Goal: Entertainment & Leisure: Consume media (video, audio)

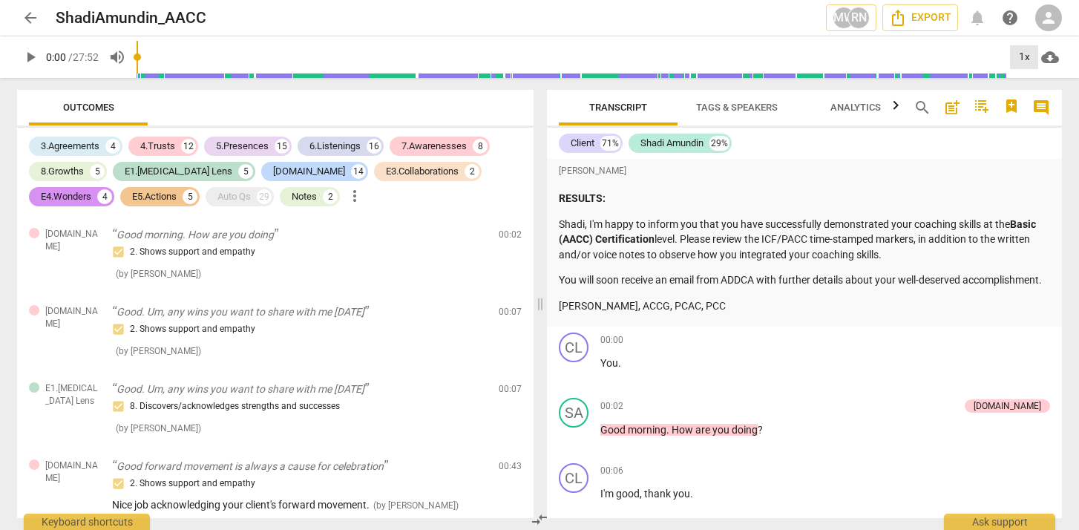
click at [1022, 58] on div "1x" at bounding box center [1024, 57] width 28 height 24
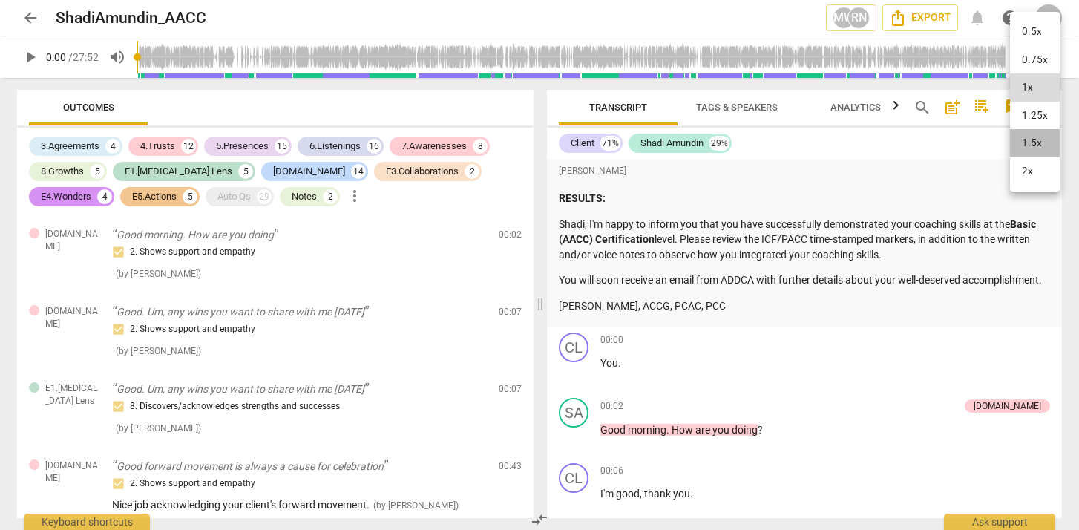
click at [1027, 137] on li "1.5x" at bounding box center [1035, 143] width 50 height 28
click at [29, 53] on span "play_arrow" at bounding box center [31, 57] width 18 height 18
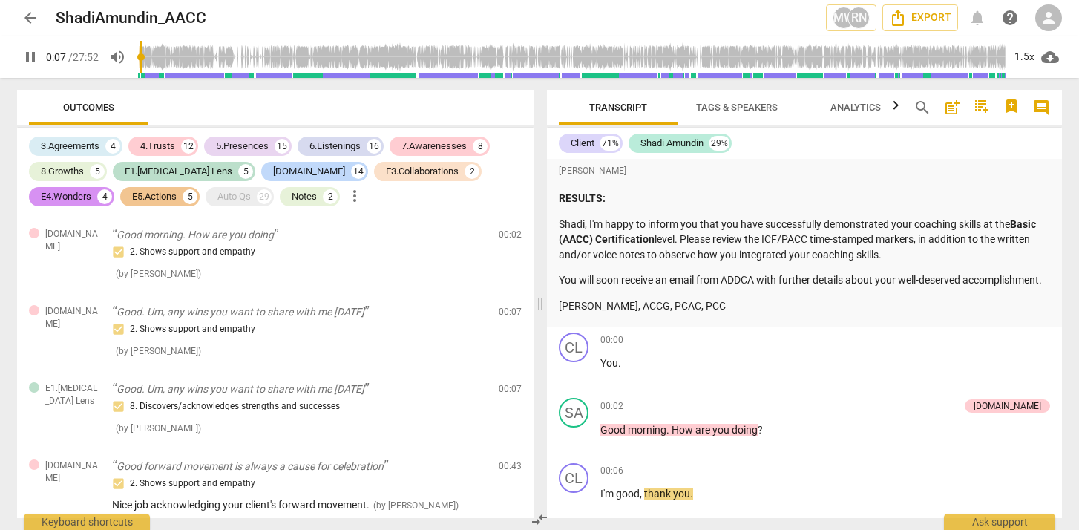
scroll to position [408, 0]
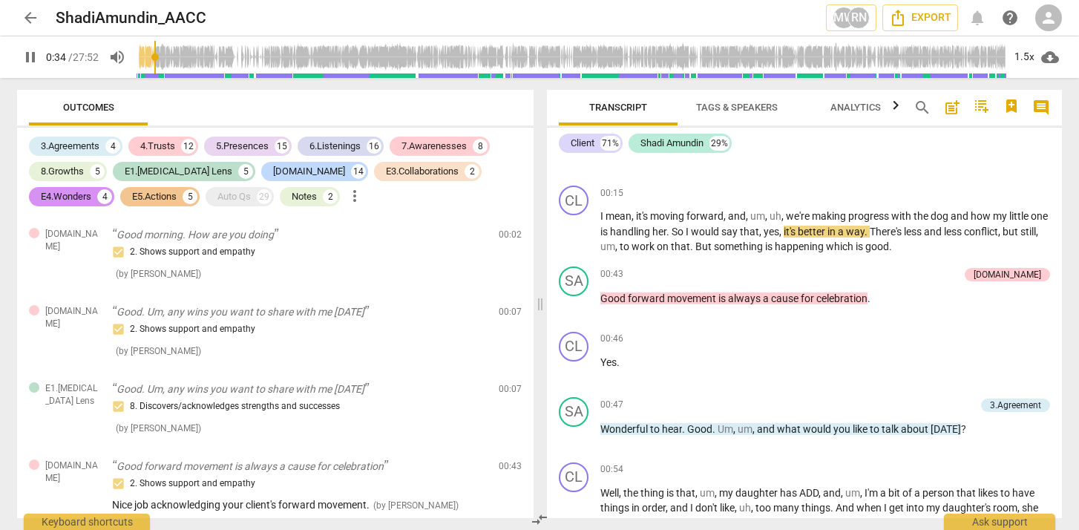
click at [36, 56] on span "pause" at bounding box center [31, 57] width 18 height 18
click at [30, 60] on span "play_arrow" at bounding box center [31, 57] width 18 height 18
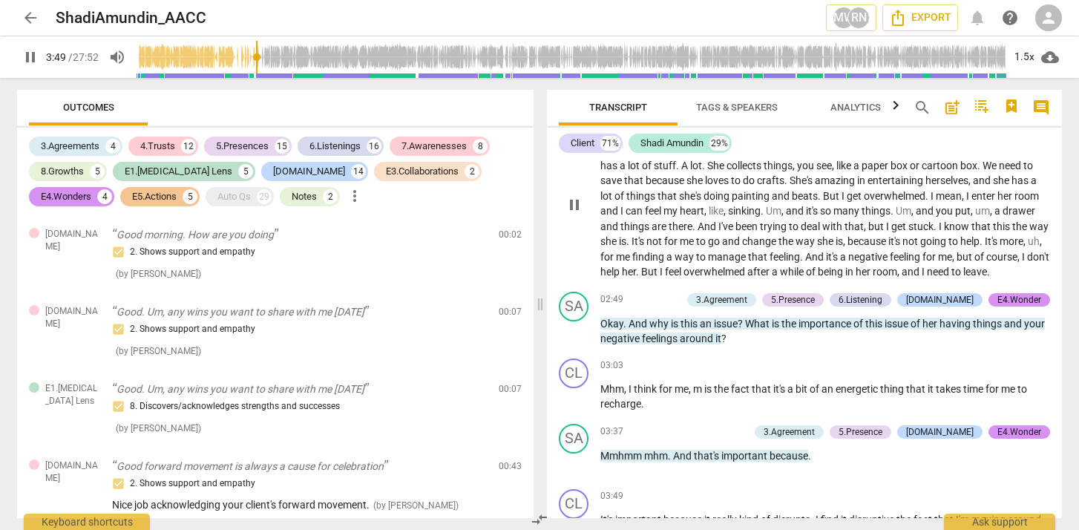
scroll to position [1142, 0]
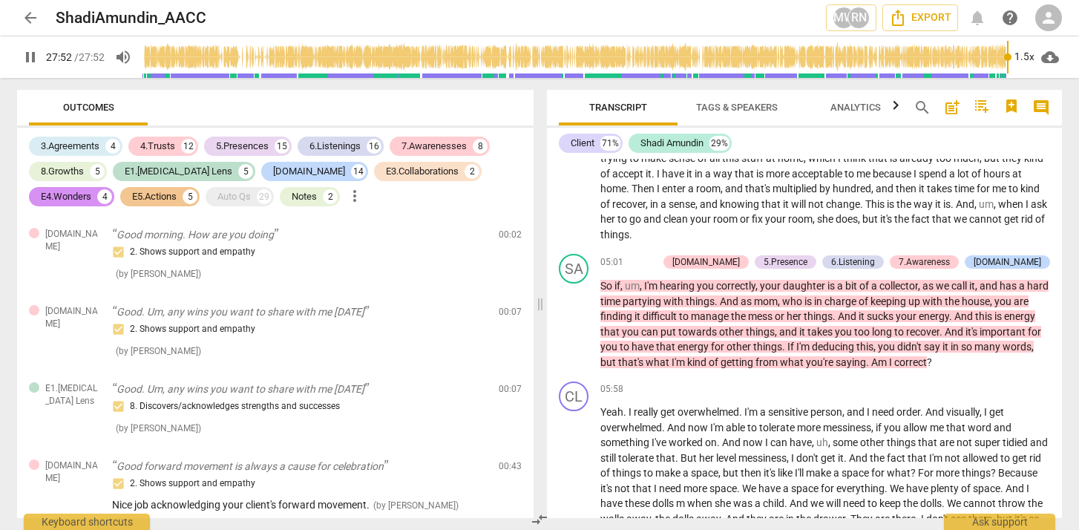
type input "1672"
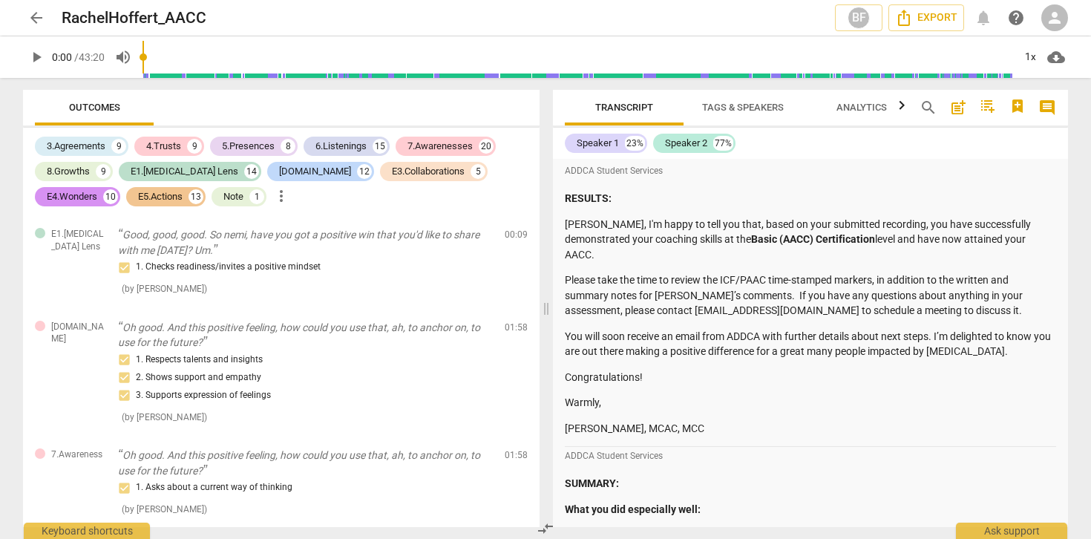
click at [696, 267] on div "RESULTS: [PERSON_NAME], I'm happy to tell you that, based on your submitted rec…" at bounding box center [810, 313] width 491 height 245
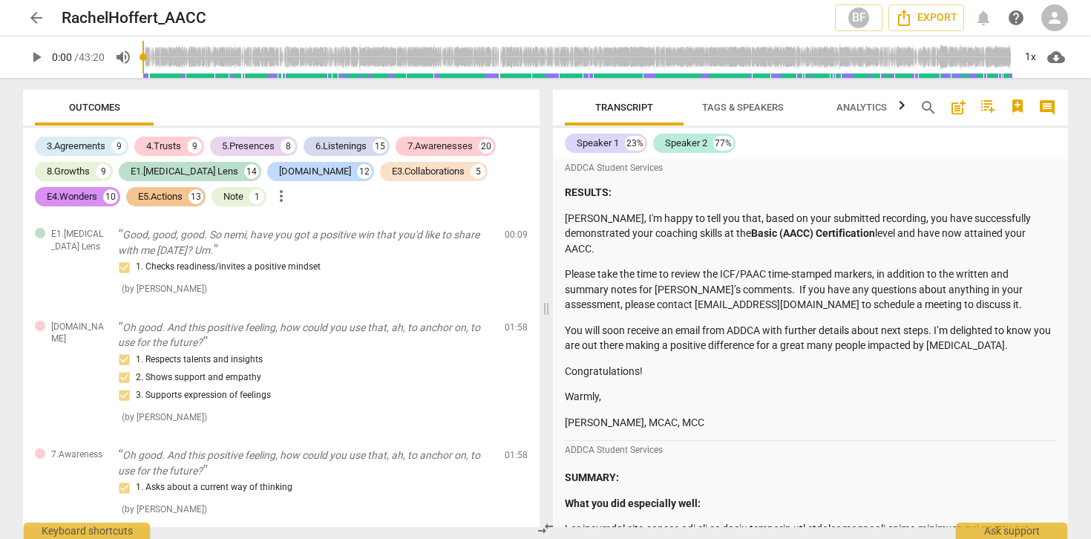
scroll to position [3, 0]
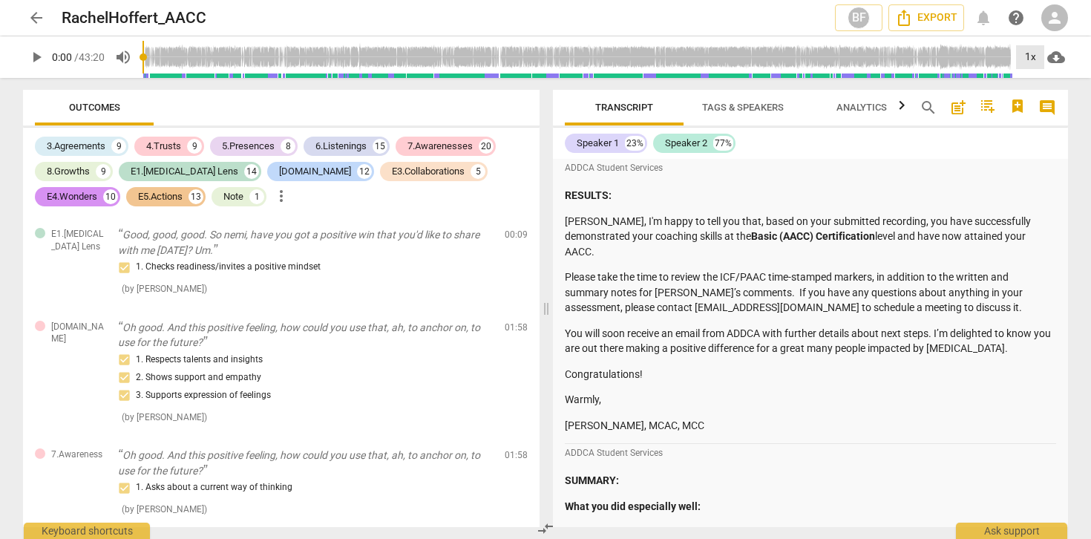
click at [1034, 63] on div "1x" at bounding box center [1030, 57] width 28 height 24
click at [1031, 136] on li "1.5x" at bounding box center [1041, 143] width 50 height 28
click at [28, 56] on span "play_arrow" at bounding box center [36, 57] width 18 height 18
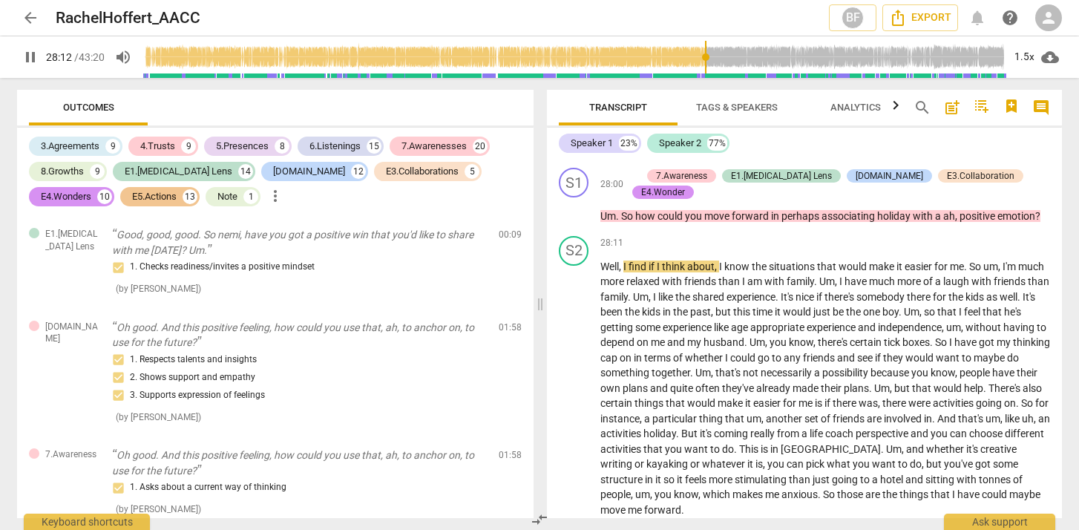
scroll to position [6493, 0]
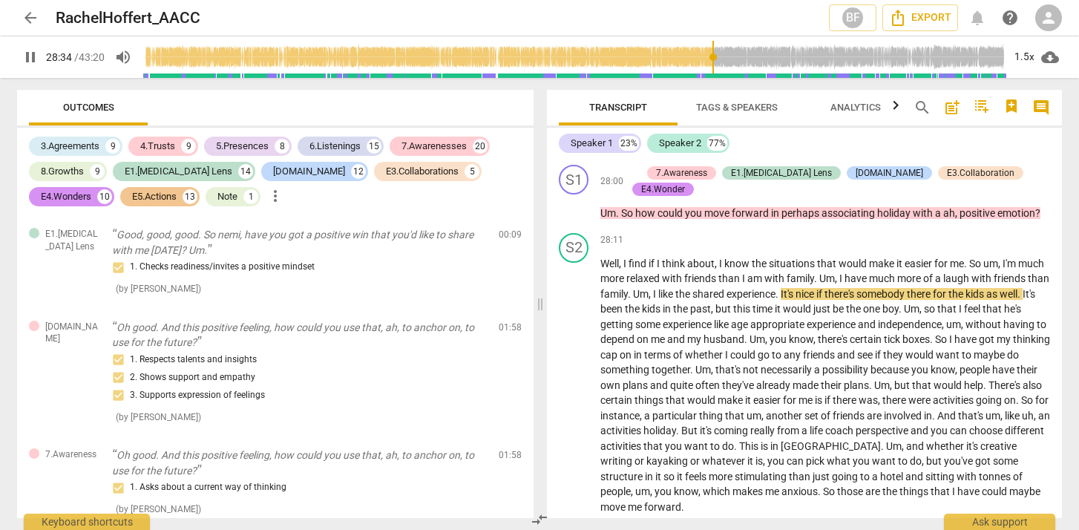
click at [34, 55] on span "pause" at bounding box center [31, 57] width 18 height 18
click at [26, 55] on span "play_arrow" at bounding box center [31, 57] width 18 height 18
click at [34, 56] on span "pause" at bounding box center [31, 57] width 18 height 18
type input "1734"
